Goal: Transaction & Acquisition: Book appointment/travel/reservation

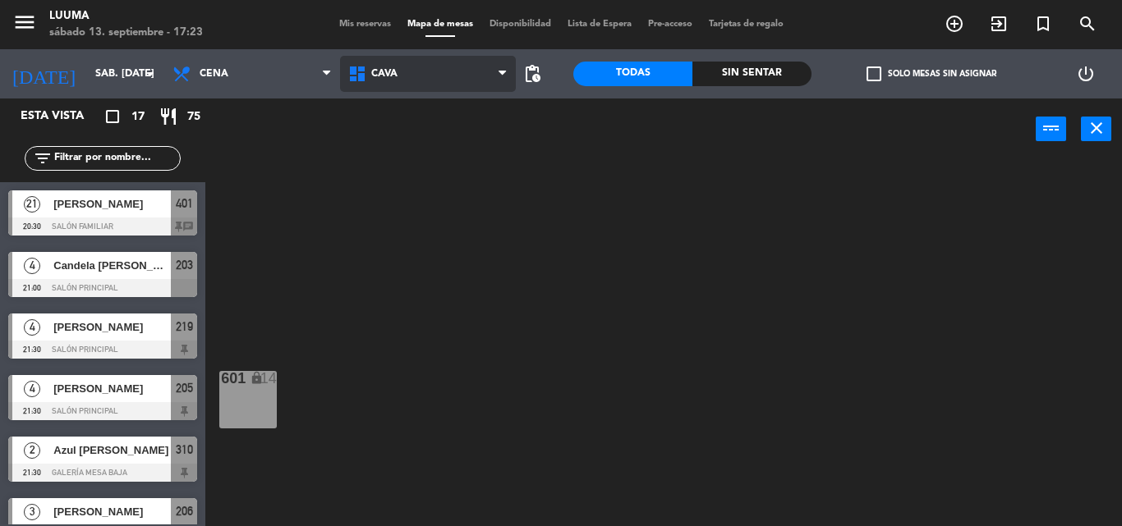
click at [463, 76] on span "Cava" at bounding box center [428, 74] width 176 height 36
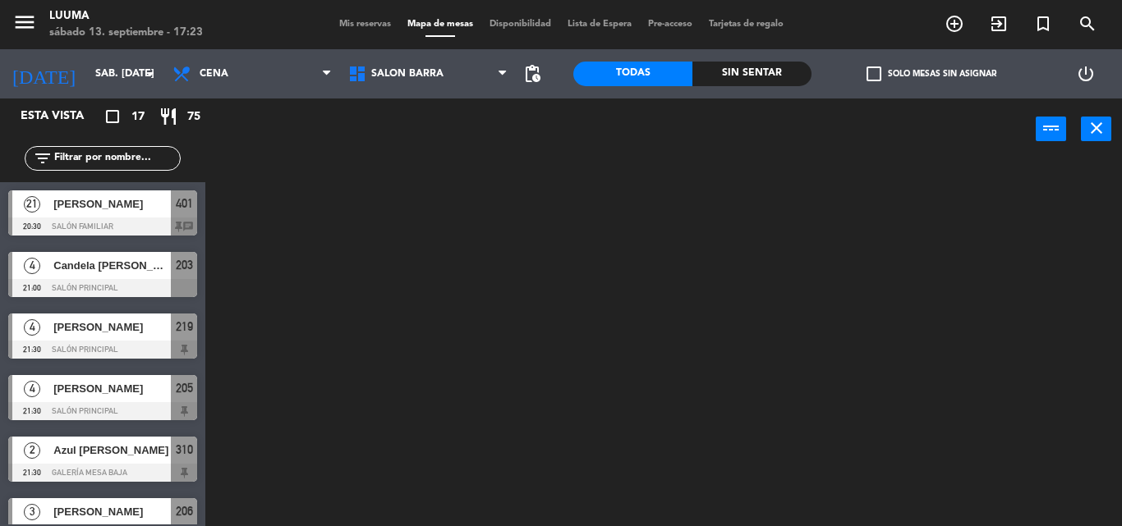
click at [465, 296] on ng-component "menu Luuma sábado 13. septiembre - 17:23 Mis reservas Mapa de mesas Disponibili…" at bounding box center [561, 263] width 1122 height 526
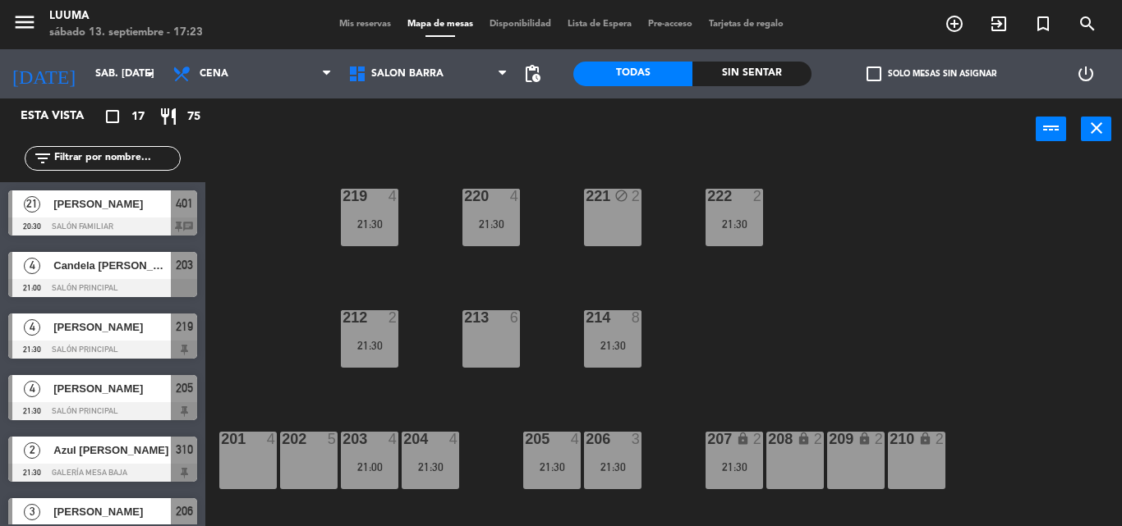
click at [245, 462] on div "201 4" at bounding box center [247, 460] width 57 height 57
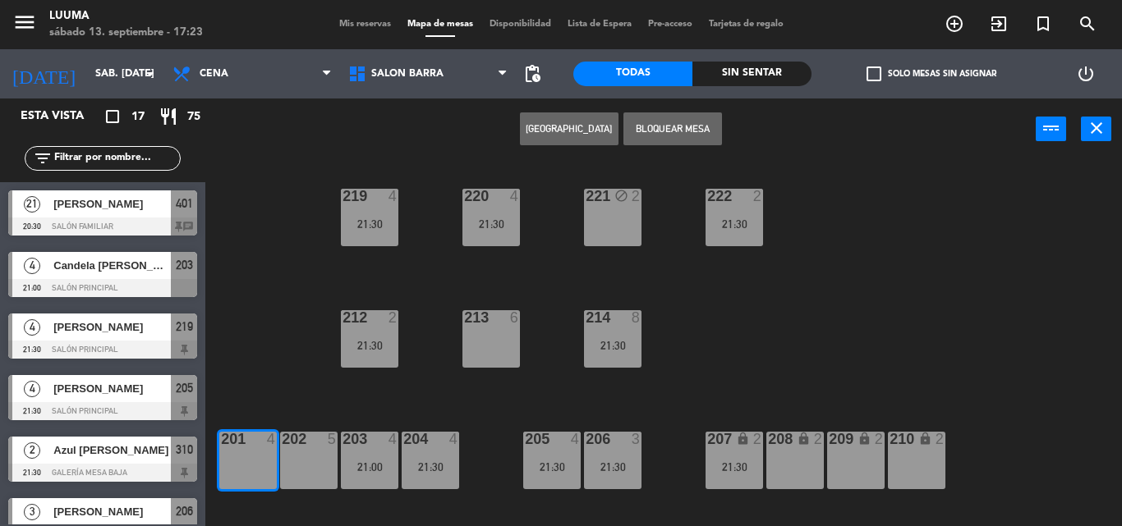
click at [556, 124] on button "[GEOGRAPHIC_DATA]" at bounding box center [569, 128] width 99 height 33
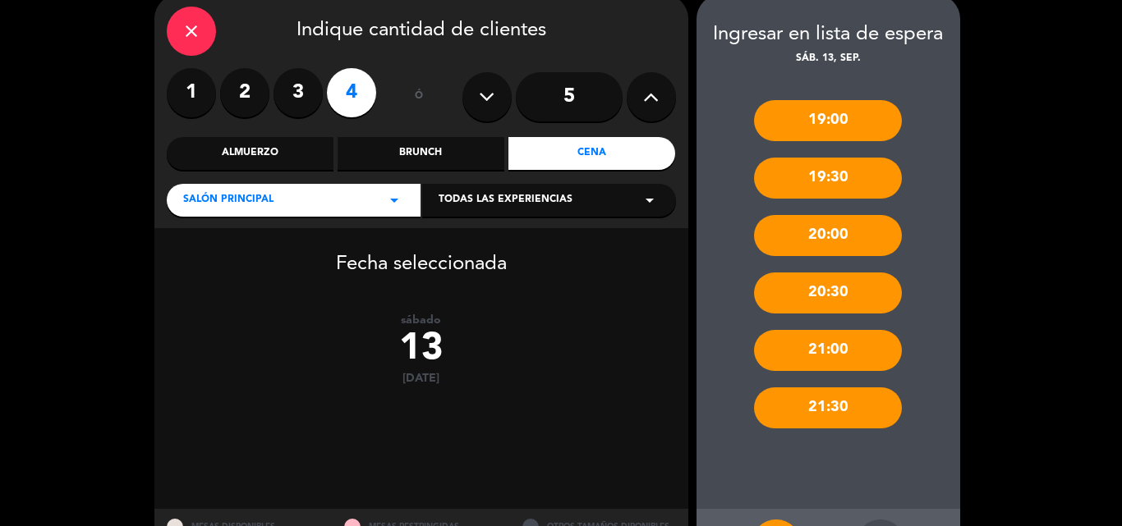
scroll to position [141, 0]
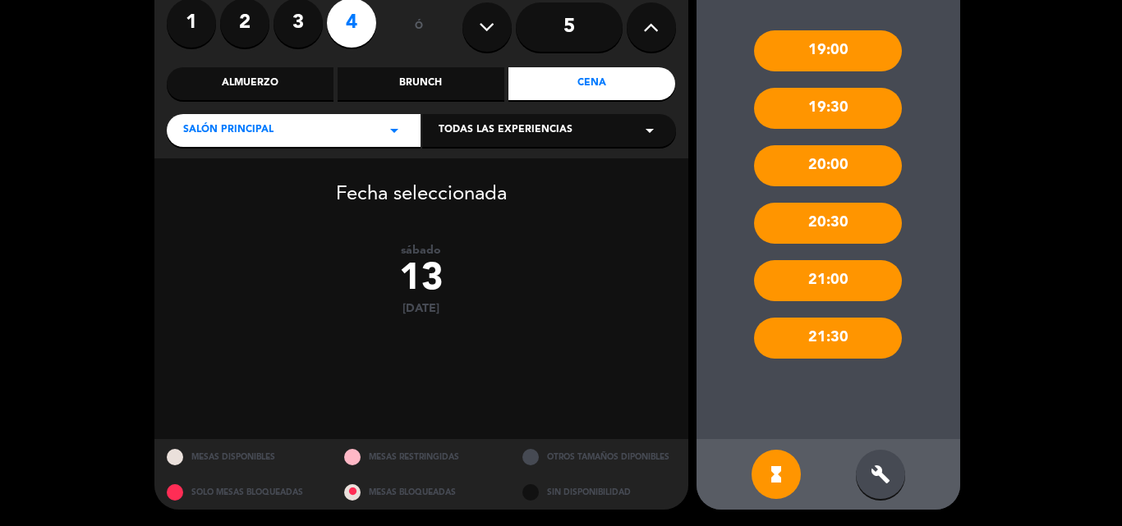
click at [902, 465] on div "build" at bounding box center [880, 474] width 49 height 49
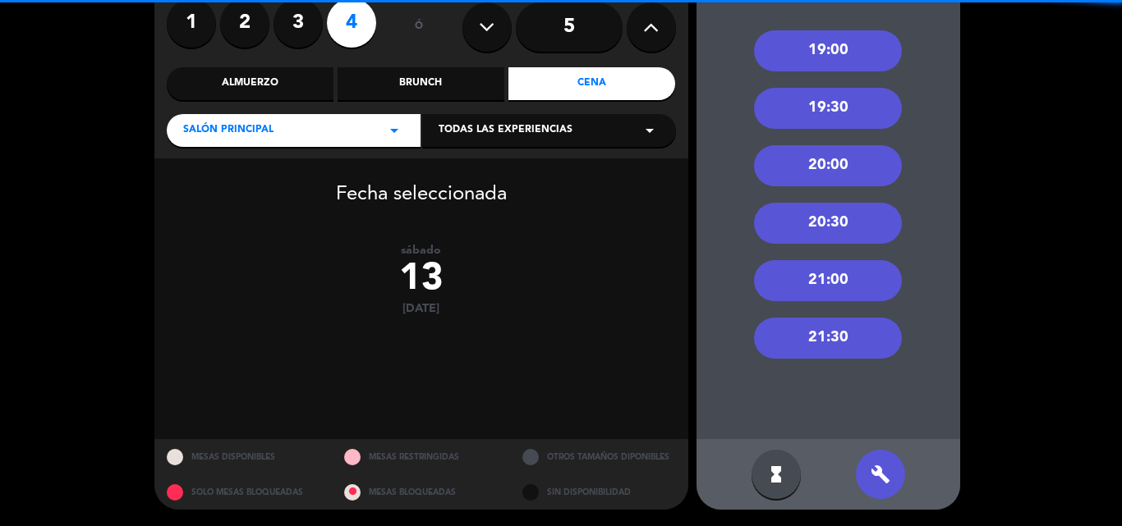
click at [837, 270] on div "21:00" at bounding box center [828, 280] width 148 height 41
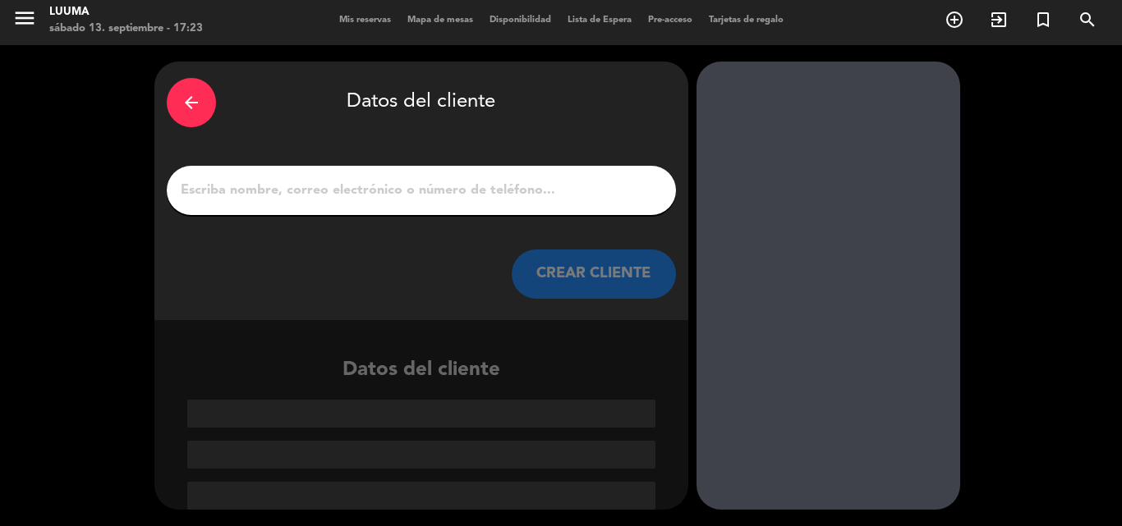
click at [438, 186] on input "1" at bounding box center [421, 190] width 484 height 23
paste input "[PERSON_NAME]"
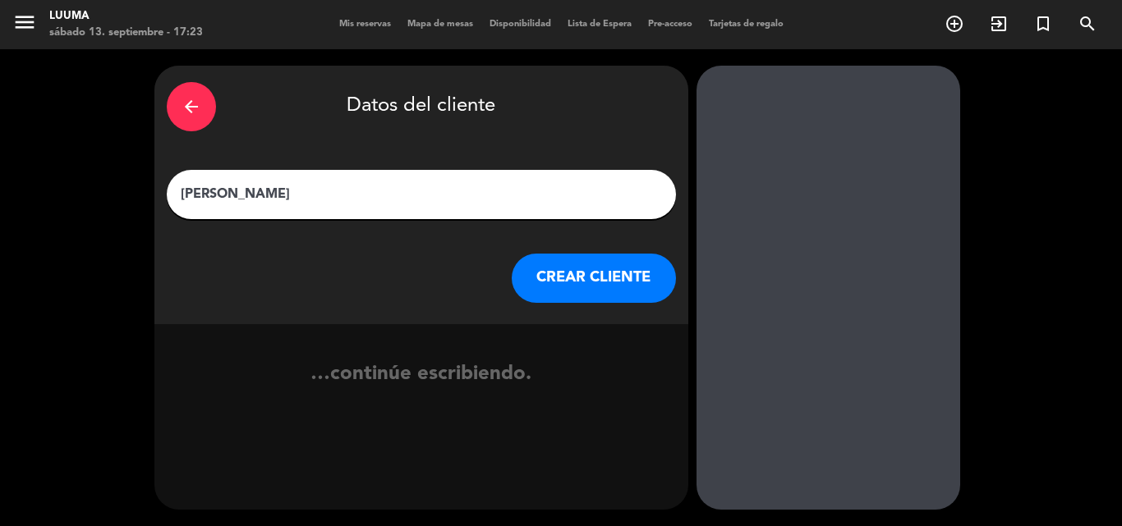
type input "[PERSON_NAME]"
click at [598, 276] on button "CREAR CLIENTE" at bounding box center [594, 278] width 164 height 49
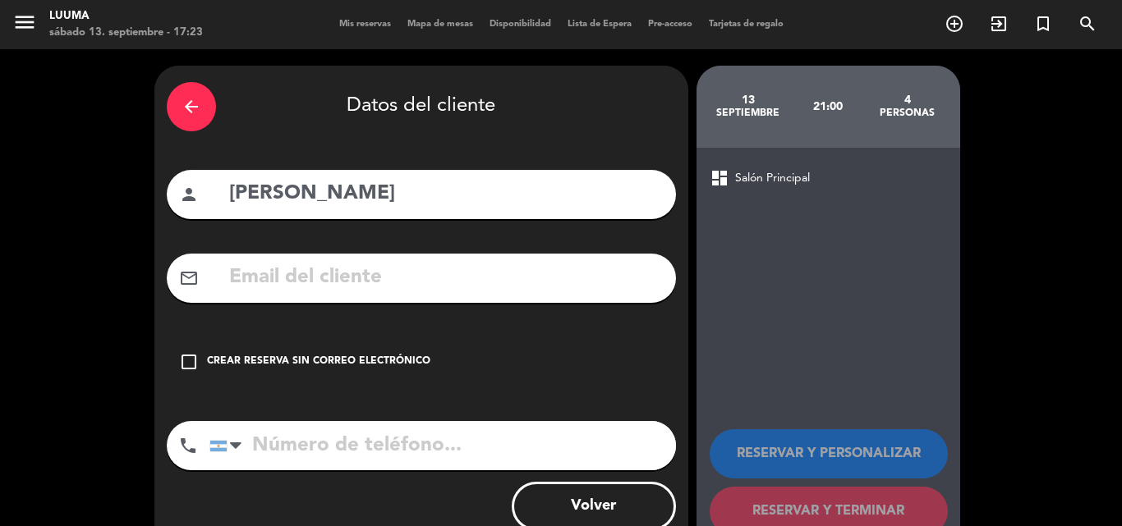
click at [395, 353] on div "check_box_outline_blank Crear reserva sin correo electrónico" at bounding box center [421, 361] width 509 height 49
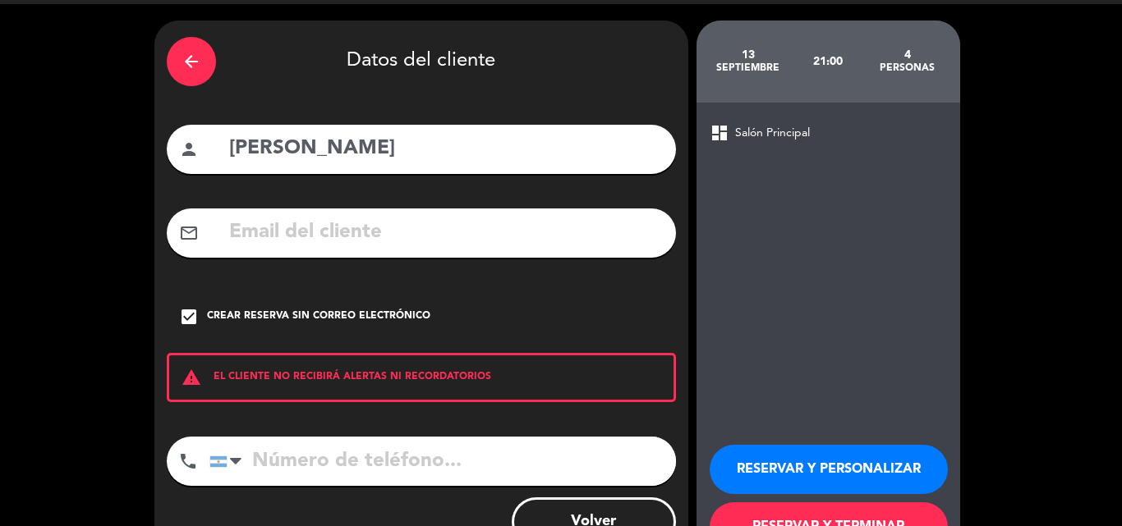
scroll to position [107, 0]
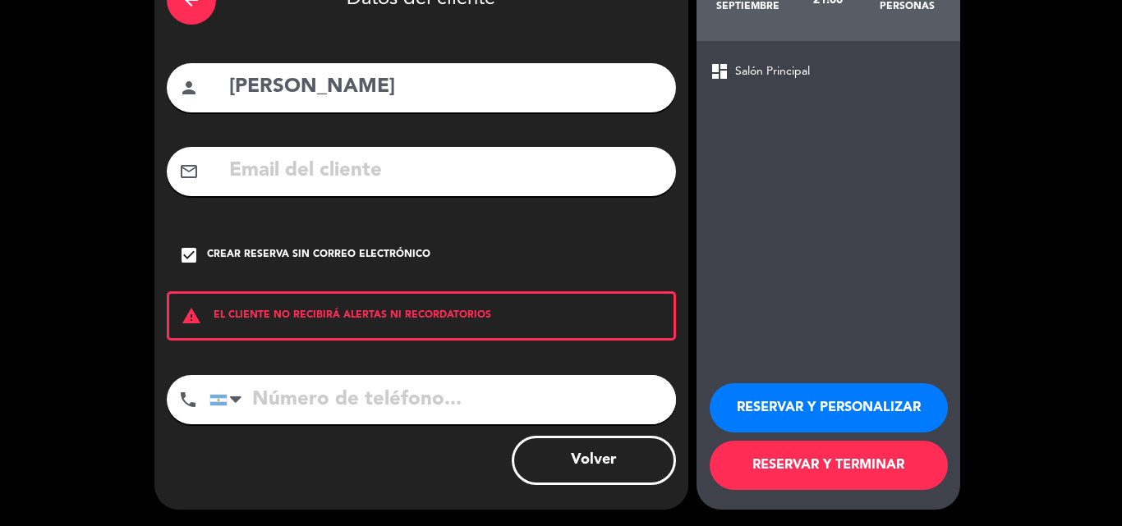
click at [804, 451] on button "RESERVAR Y TERMINAR" at bounding box center [828, 465] width 238 height 49
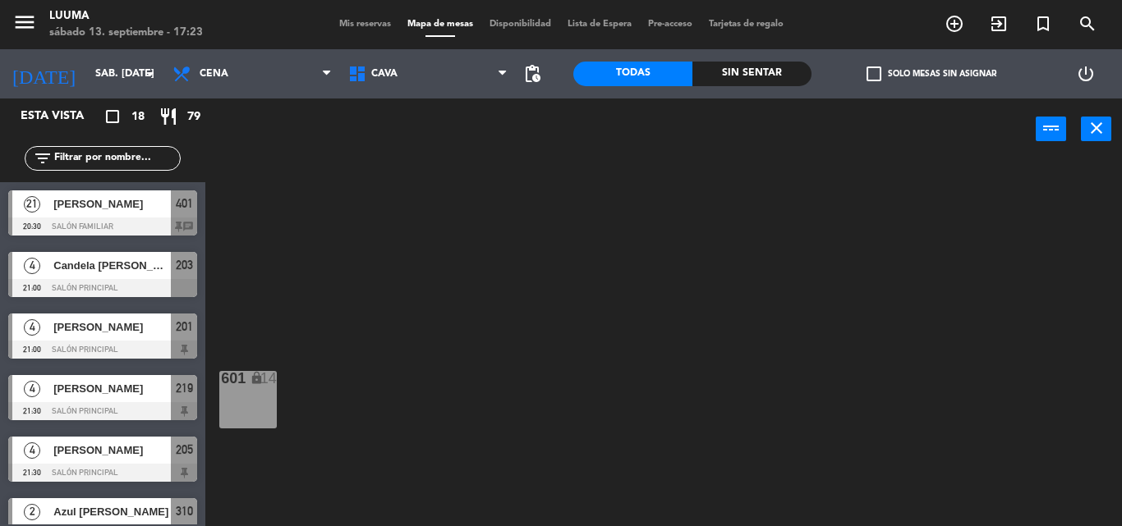
click at [375, 34] on div "menu Luuma sábado 13. septiembre - 17:23 Mis reservas Mapa de mesas Disponibili…" at bounding box center [561, 24] width 1122 height 49
click at [375, 26] on span "Mis reservas" at bounding box center [365, 24] width 68 height 9
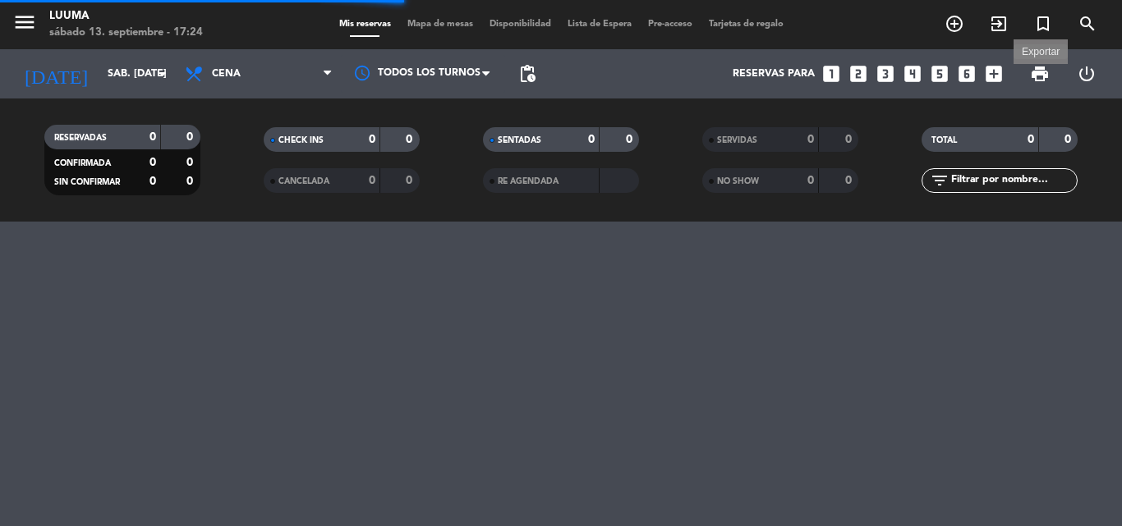
click at [1037, 71] on span "print" at bounding box center [1040, 74] width 20 height 20
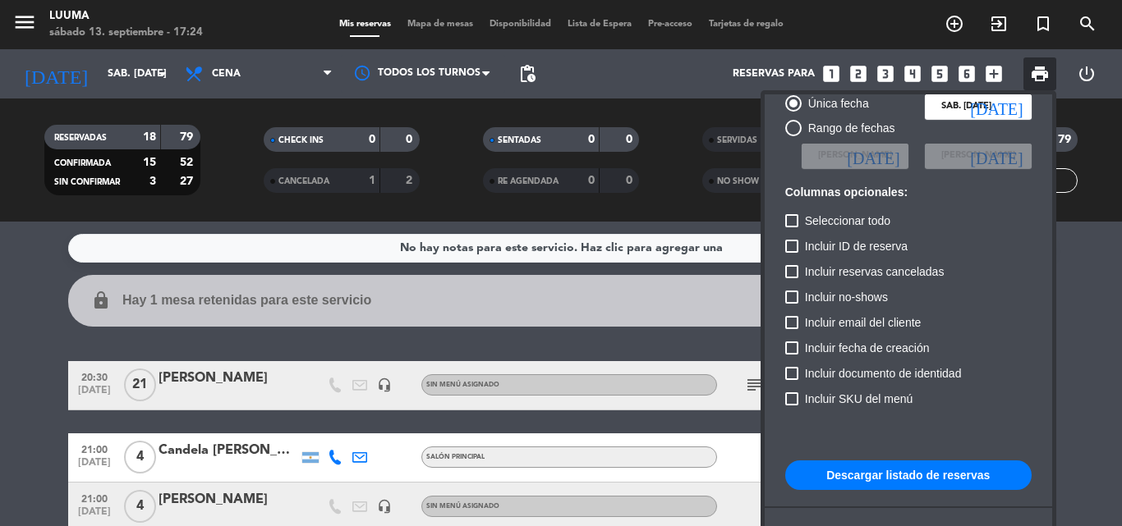
scroll to position [100, 0]
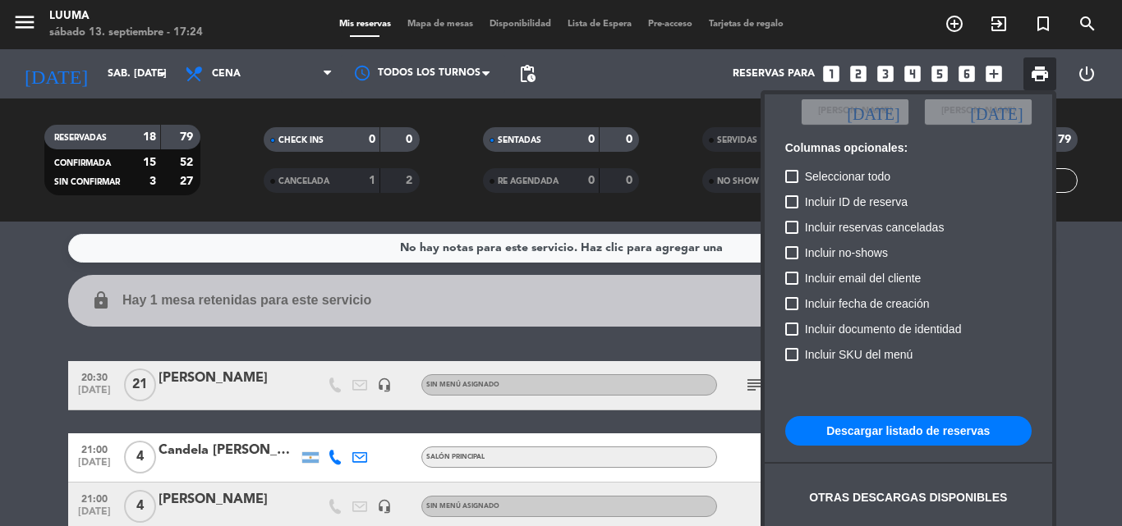
click at [892, 432] on button "Descargar listado de reservas" at bounding box center [908, 431] width 246 height 30
click at [663, 363] on div at bounding box center [561, 263] width 1122 height 526
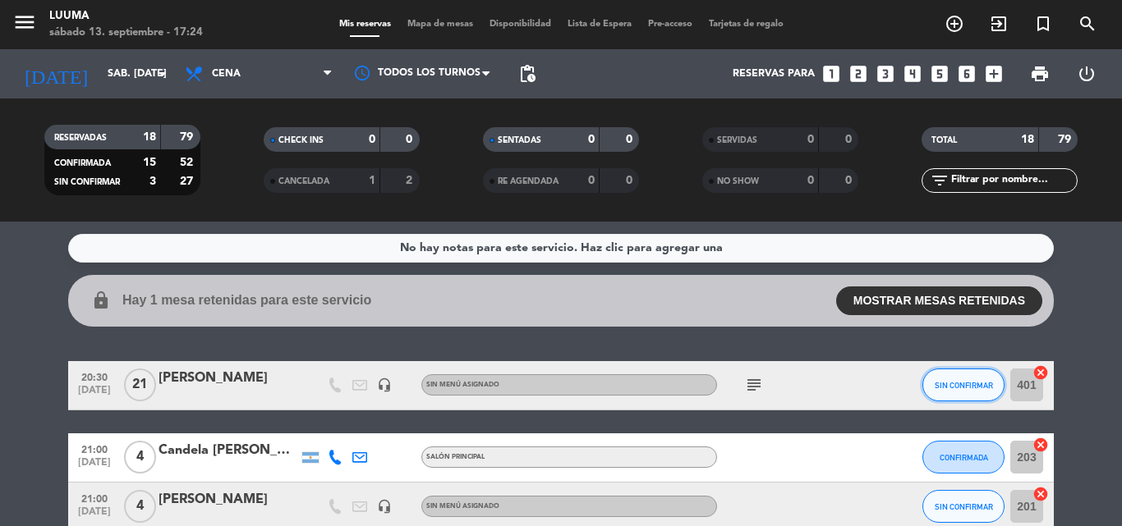
click at [979, 391] on button "SIN CONFIRMAR" at bounding box center [963, 385] width 82 height 33
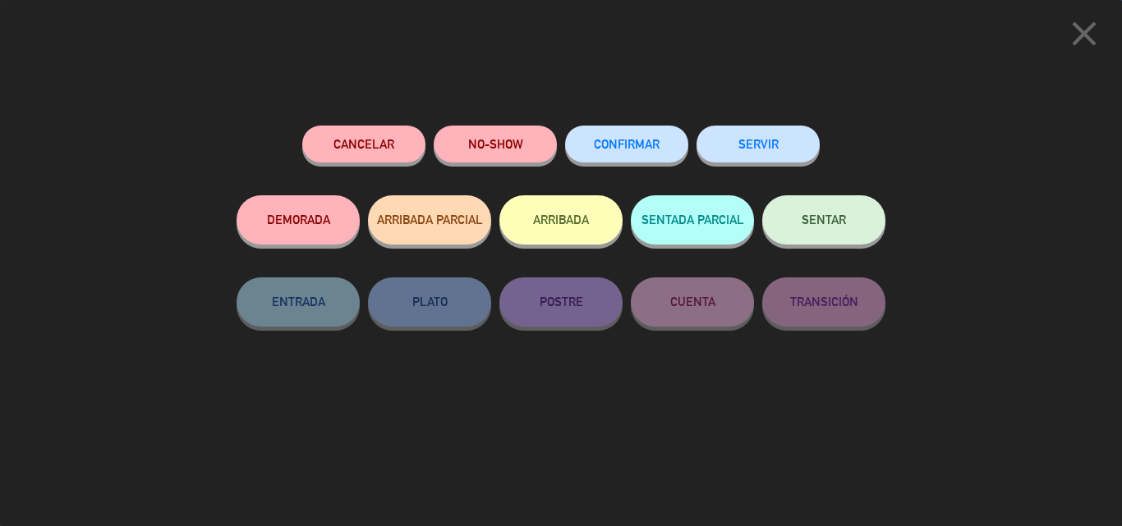
click at [620, 141] on span "CONFIRMAR" at bounding box center [627, 144] width 66 height 14
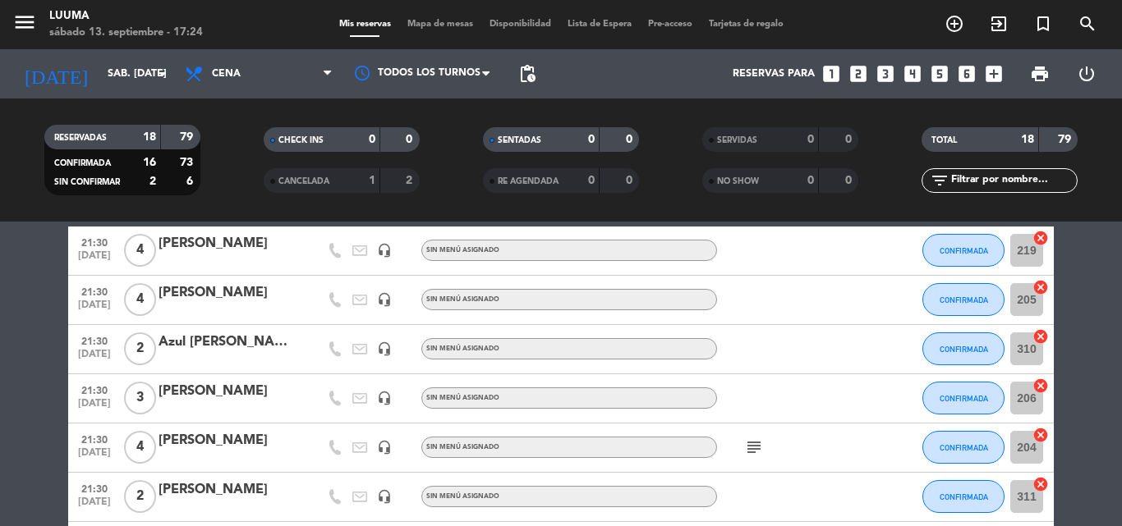
scroll to position [164, 0]
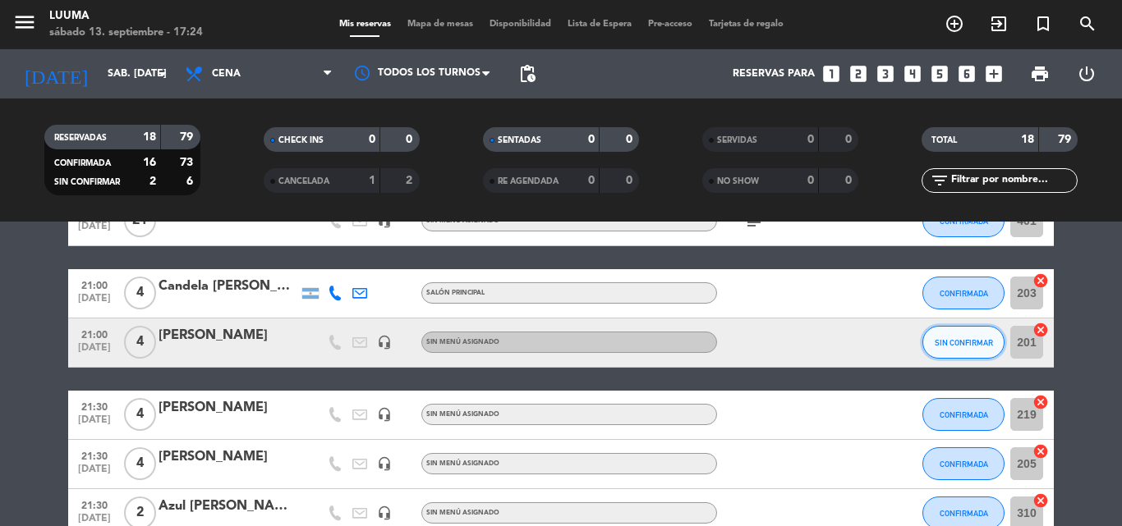
click at [954, 336] on button "SIN CONFIRMAR" at bounding box center [963, 342] width 82 height 33
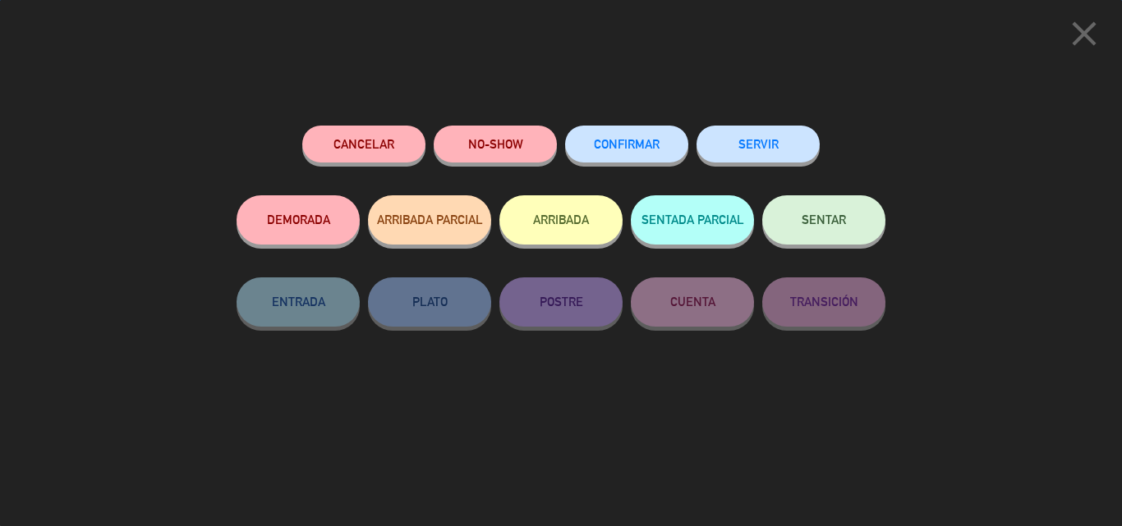
click at [645, 147] on span "CONFIRMAR" at bounding box center [627, 144] width 66 height 14
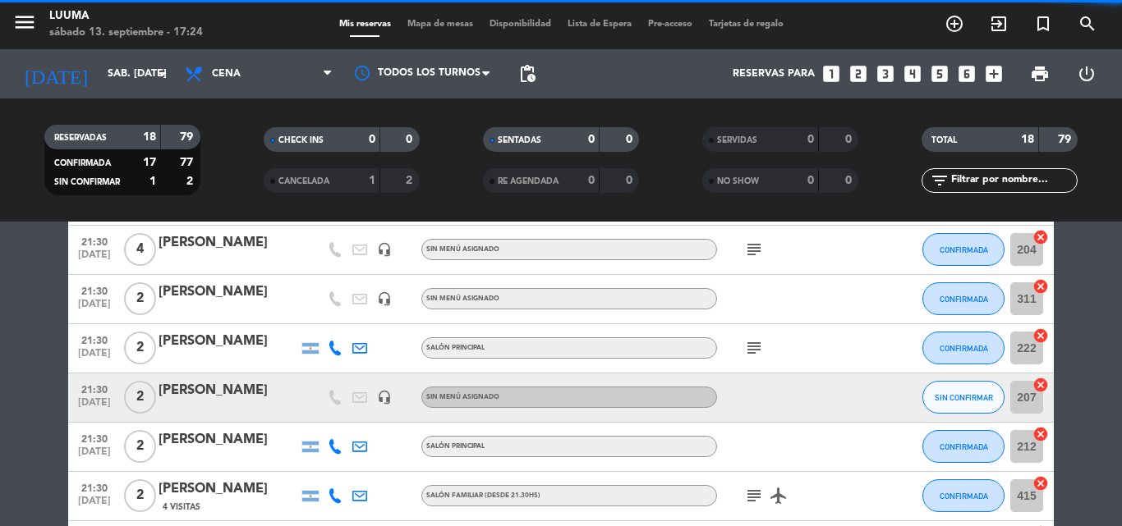
scroll to position [657, 0]
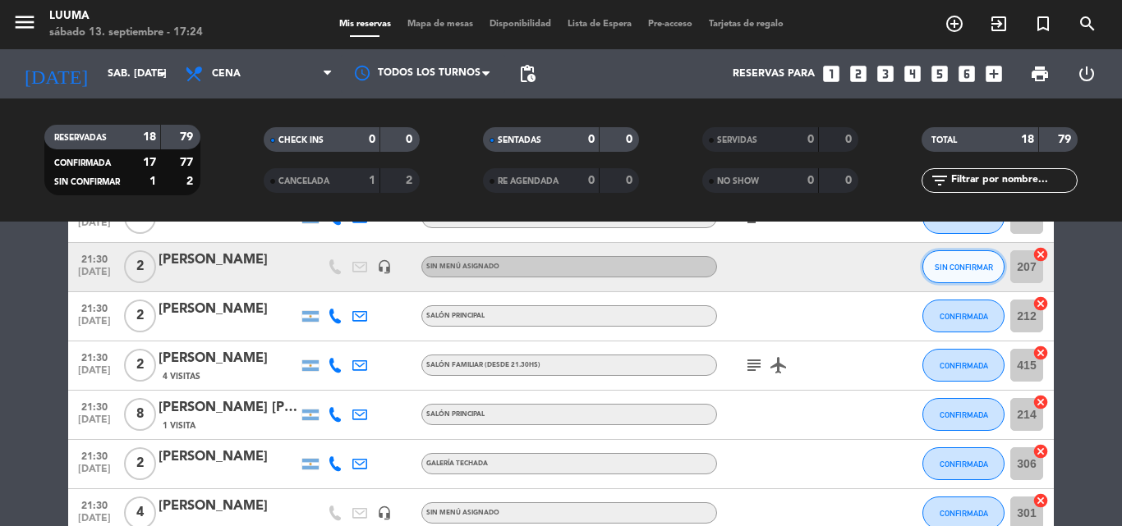
click at [935, 266] on span "SIN CONFIRMAR" at bounding box center [963, 267] width 58 height 9
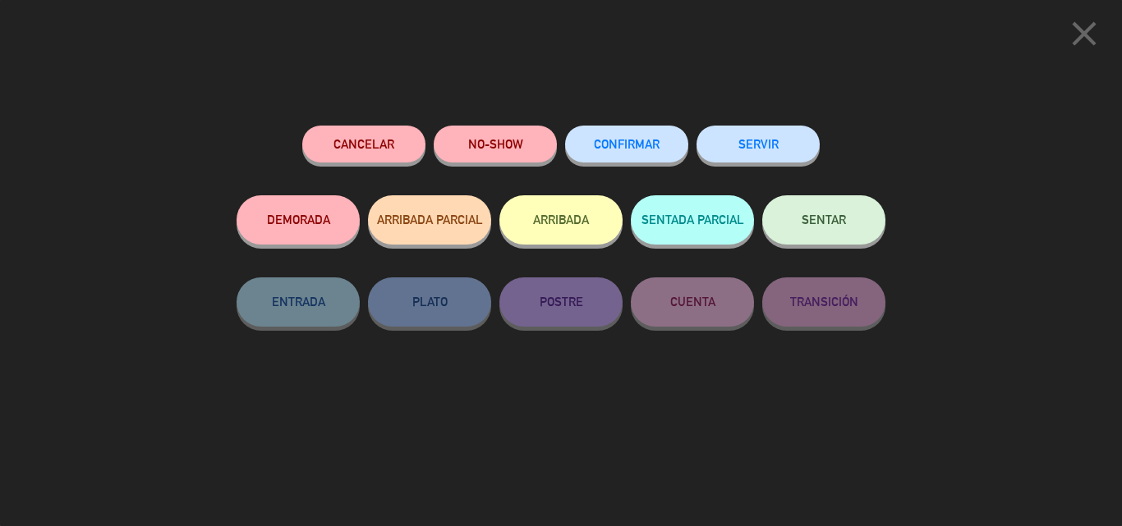
click at [656, 151] on button "CONFIRMAR" at bounding box center [626, 144] width 123 height 37
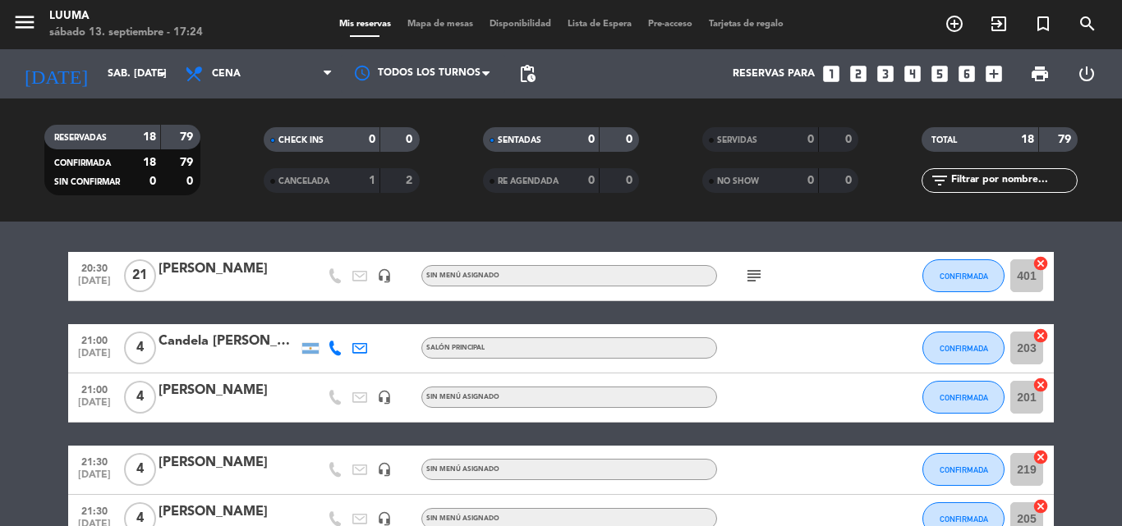
scroll to position [0, 0]
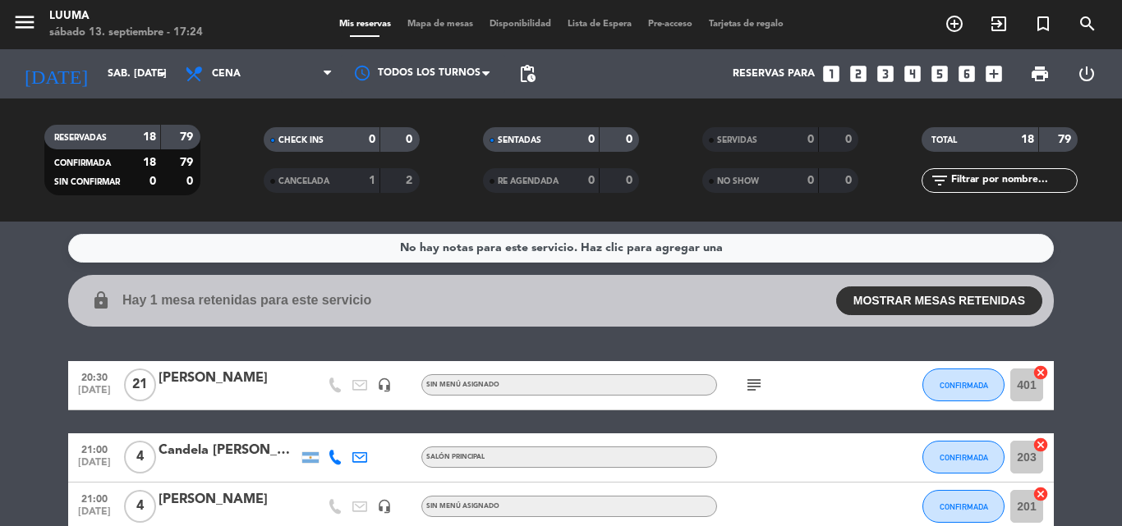
click at [908, 293] on button "MOSTRAR MESAS RETENIDAS" at bounding box center [939, 301] width 206 height 29
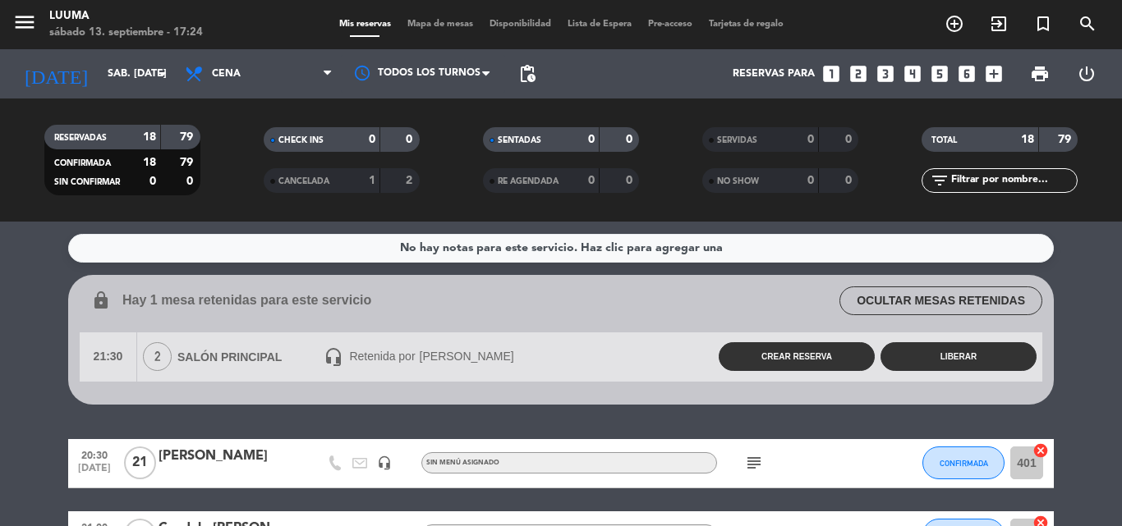
click at [908, 293] on button "OCULTAR MESAS RETENIDAS" at bounding box center [940, 301] width 203 height 29
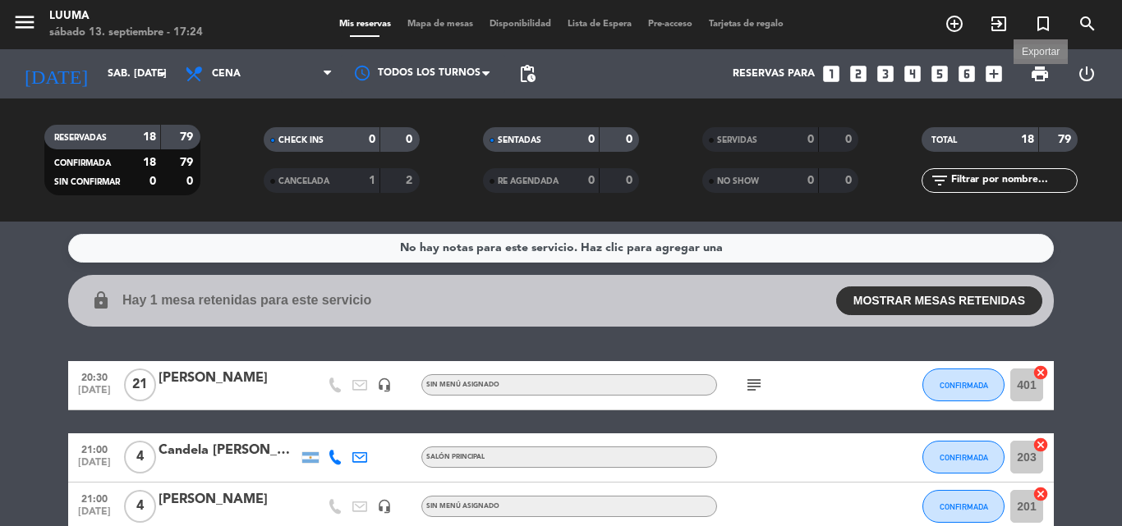
click at [1035, 68] on span "print" at bounding box center [1040, 74] width 20 height 20
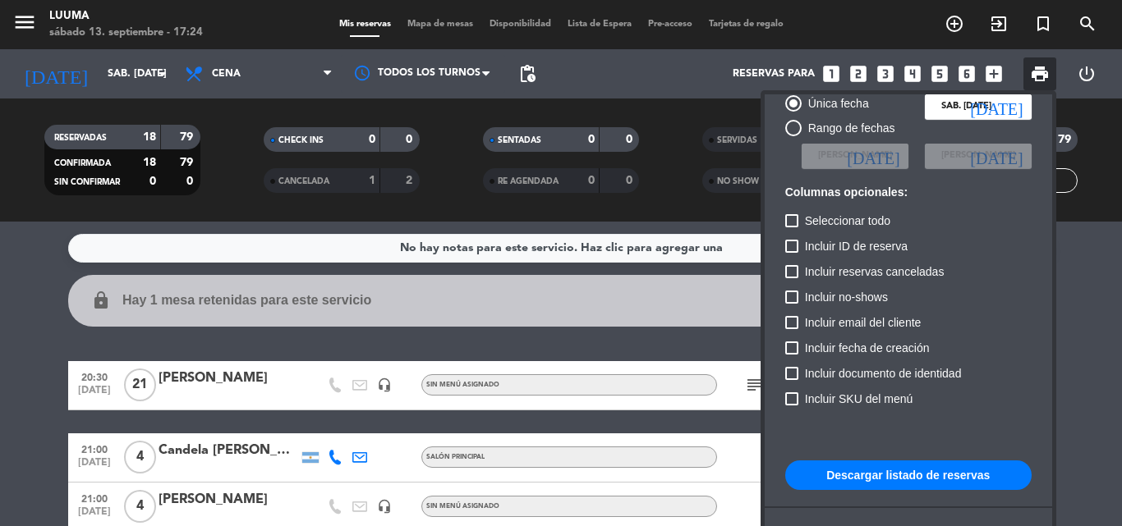
scroll to position [100, 0]
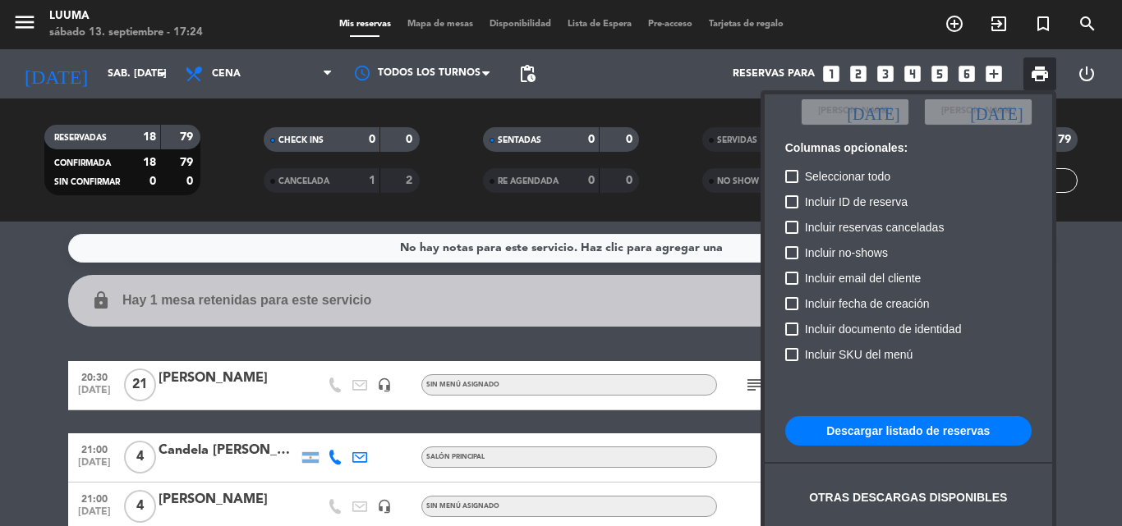
click at [964, 440] on button "Descargar listado de reservas" at bounding box center [908, 431] width 246 height 30
click at [963, 434] on button "Descargar listado de reservas" at bounding box center [908, 431] width 246 height 30
